Goal: Task Accomplishment & Management: Complete application form

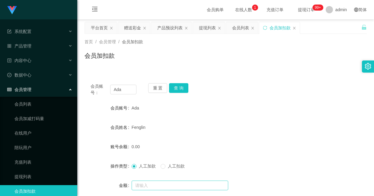
click at [144, 180] on input "text" at bounding box center [180, 185] width 97 height 10
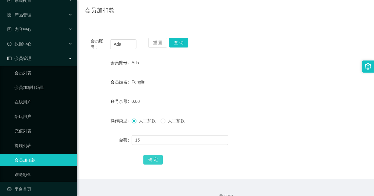
type input "15"
click at [153, 161] on button "确 定" at bounding box center [152, 160] width 19 height 10
click at [180, 78] on div "Fenglin" at bounding box center [214, 82] width 165 height 12
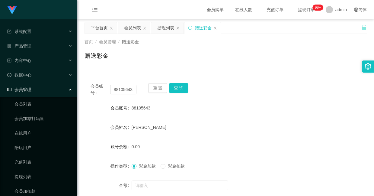
scroll to position [45, 0]
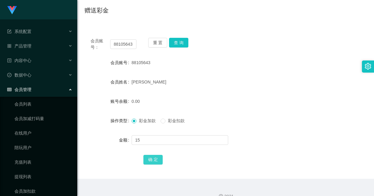
type input "15"
click at [155, 156] on button "确 定" at bounding box center [152, 160] width 19 height 10
click at [187, 89] on form "会员账号 88105643 会员姓名 思敏 账号余额 15.00 操作类型 彩金加款 彩金扣款 金额 确 定" at bounding box center [226, 110] width 282 height 109
